Goal: Task Accomplishment & Management: Use online tool/utility

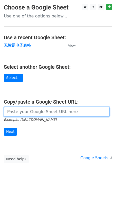
click at [16, 114] on input "url" at bounding box center [57, 112] width 106 height 10
paste input "https://docs.google.com/spreadsheets/d/1JuArBifkyQXk_qW46SzlQ5JvpD4r_Sttl1bpQh7…"
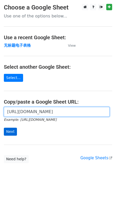
type input "https://docs.google.com/spreadsheets/d/1JuArBifkyQXk_qW46SzlQ5JvpD4r_Sttl1bpQh7…"
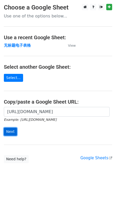
scroll to position [0, 0]
click at [13, 131] on input "Next" at bounding box center [10, 132] width 13 height 8
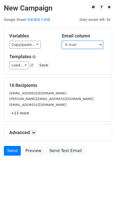
click at [101, 45] on select "Name E-mail" at bounding box center [82, 45] width 41 height 8
click at [62, 41] on select "Name E-mail" at bounding box center [82, 45] width 41 height 8
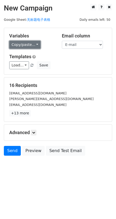
click at [36, 42] on link "Copy/paste..." at bounding box center [24, 45] width 31 height 8
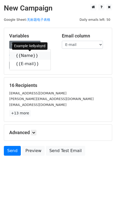
click at [30, 54] on link "{{Name}}" at bounding box center [29, 56] width 41 height 8
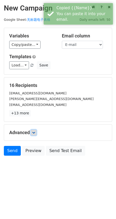
click at [34, 132] on icon at bounding box center [33, 132] width 3 height 3
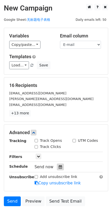
click at [60, 165] on icon at bounding box center [60, 167] width 3 height 4
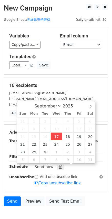
type input "[DATE] 18:23"
type input "06"
type input "23"
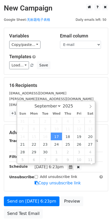
scroll to position [0, 0]
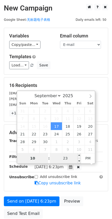
type input "10"
type input "[DATE] 22:23"
click at [68, 157] on input "23" at bounding box center [65, 158] width 31 height 10
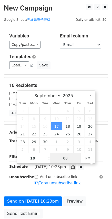
type input "00"
type input "[DATE] 22:00"
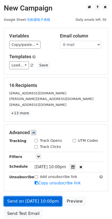
click at [26, 180] on form "Variables Copy/paste... {{Name}} {{E-mail}} Email column Name E-mail Templates …" at bounding box center [56, 124] width 104 height 193
click at [25, 202] on link "Send on [DATE] 10:00pm" at bounding box center [33, 202] width 58 height 10
